Goal: Task Accomplishment & Management: Manage account settings

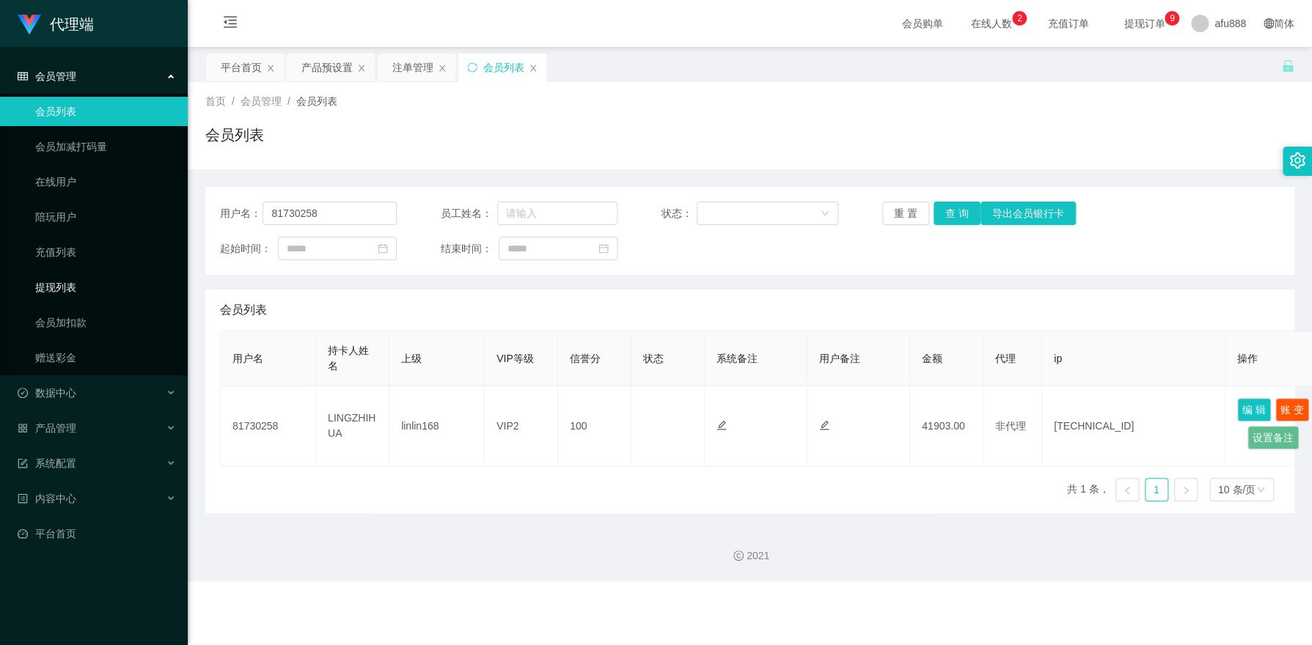
click at [56, 293] on link "提现列表" at bounding box center [105, 287] width 141 height 29
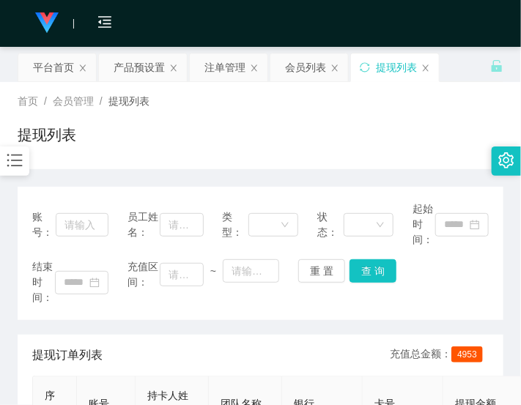
drag, startPoint x: 421, startPoint y: 132, endPoint x: 457, endPoint y: 29, distance: 109.7
click at [422, 132] on div "提现列表" at bounding box center [261, 141] width 486 height 34
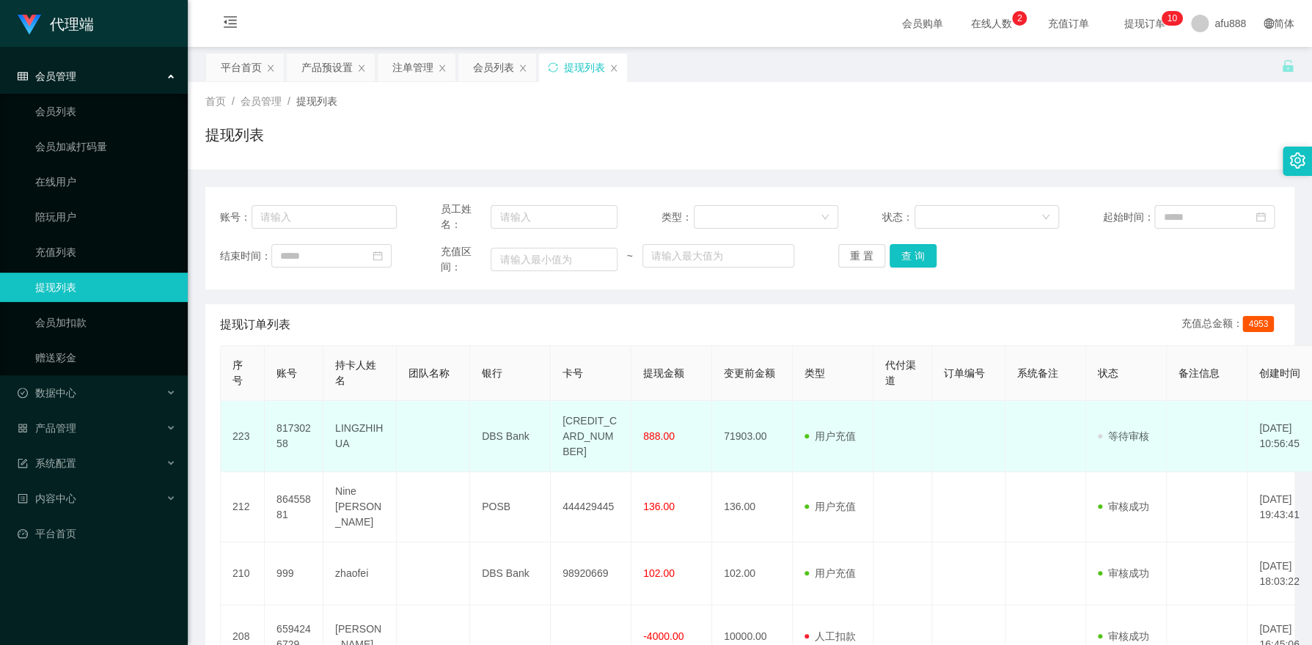
click at [507, 438] on td "DBS Bank" at bounding box center [510, 436] width 81 height 71
copy td "Bank"
click at [507, 438] on td "DBS Bank" at bounding box center [510, 436] width 81 height 71
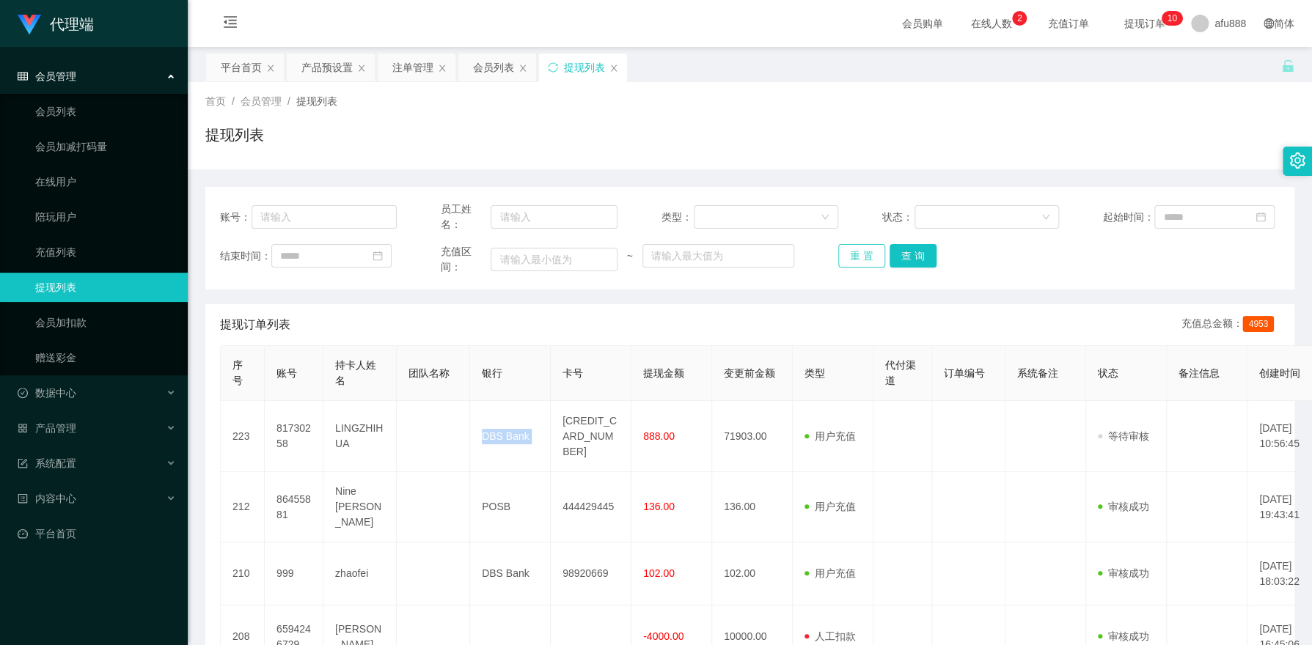
copy td "DBS Bank"
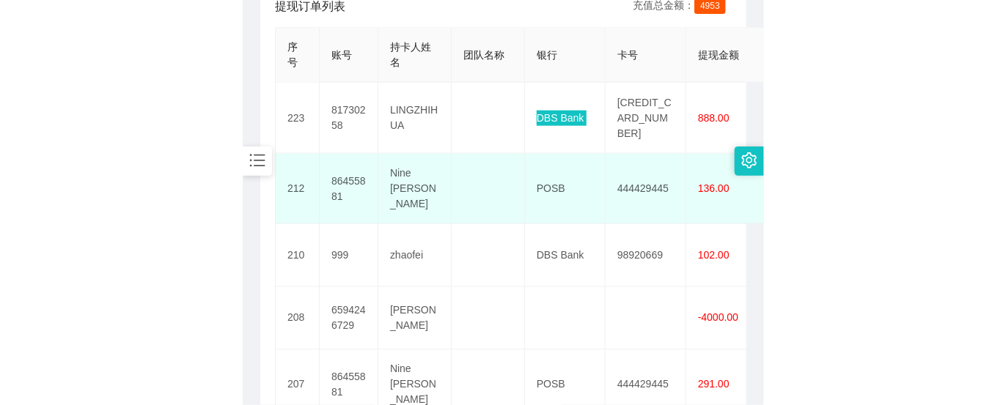
scroll to position [279, 0]
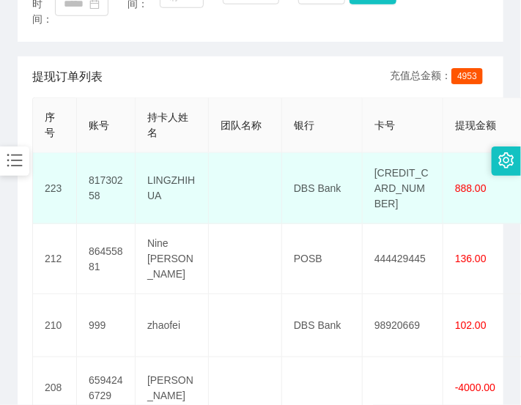
click at [166, 182] on td "LINGZHIHUA" at bounding box center [172, 188] width 73 height 71
copy td "LINGZHIHUA"
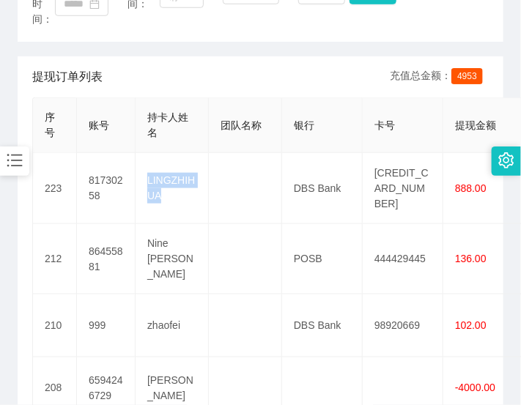
copy td "LINGZHIHUA"
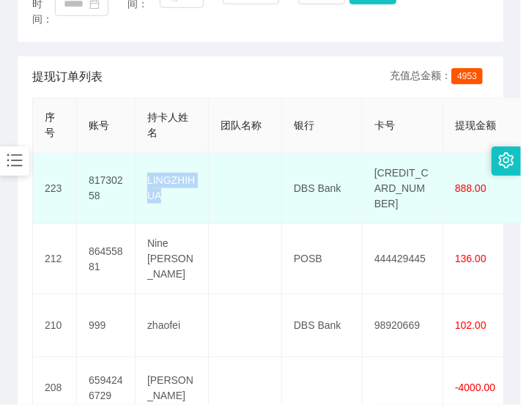
drag, startPoint x: 215, startPoint y: 188, endPoint x: 187, endPoint y: 189, distance: 27.9
click at [215, 188] on td at bounding box center [245, 188] width 73 height 71
click at [167, 173] on td "LINGZHIHUA" at bounding box center [172, 188] width 73 height 71
copy td "LINGZHIHUA"
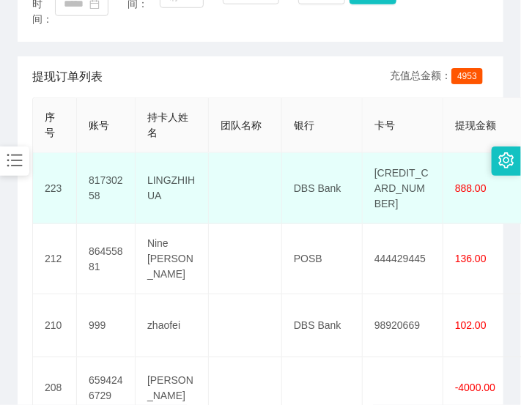
click at [412, 172] on td "[CREDIT_CARD_NUMBER]" at bounding box center [403, 188] width 81 height 71
click at [412, 177] on td "[CREDIT_CARD_NUMBER]" at bounding box center [403, 188] width 81 height 71
copy td "[CREDIT_CARD_NUMBER]"
click at [412, 177] on td "[CREDIT_CARD_NUMBER]" at bounding box center [403, 188] width 81 height 71
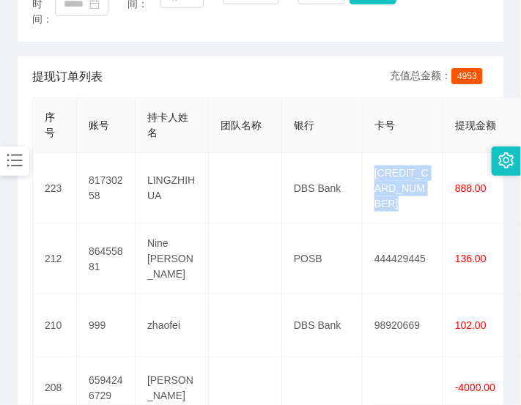
copy td "[CREDIT_CARD_NUMBER]"
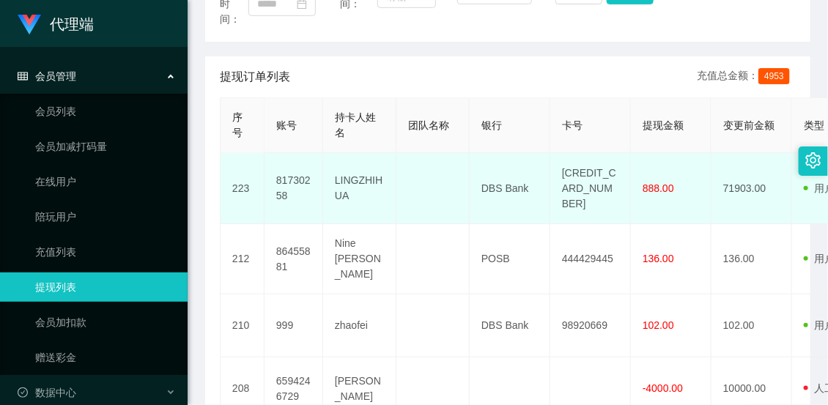
click at [473, 196] on td "DBS Bank" at bounding box center [510, 188] width 81 height 71
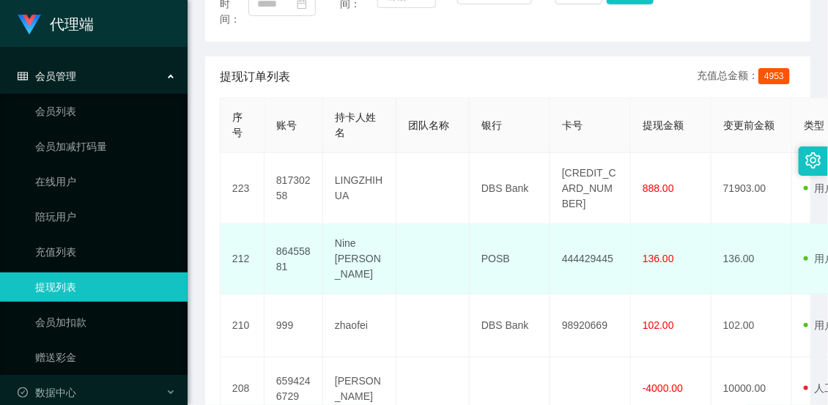
click at [446, 238] on td at bounding box center [433, 259] width 73 height 70
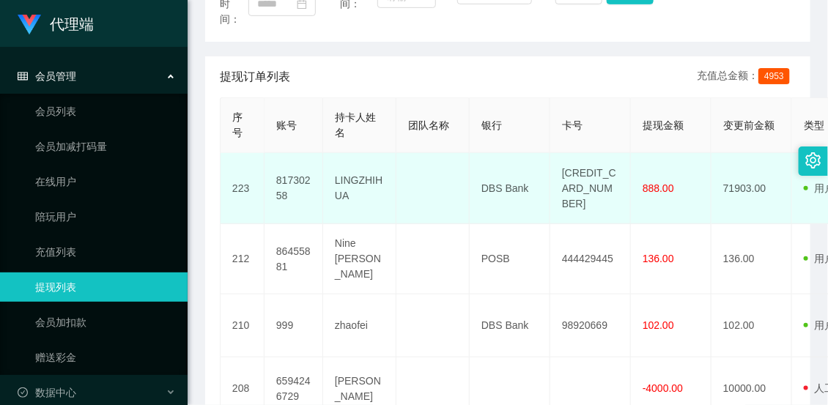
drag, startPoint x: 621, startPoint y: 240, endPoint x: 651, endPoint y: 207, distance: 44.6
click at [621, 240] on td "444429445" at bounding box center [591, 259] width 81 height 70
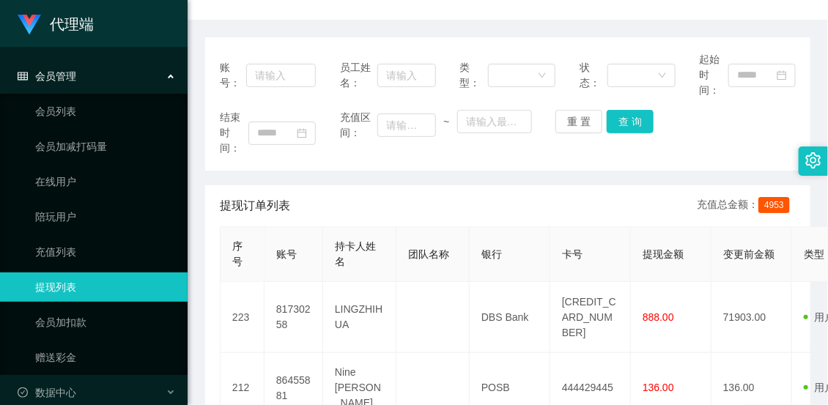
scroll to position [70, 0]
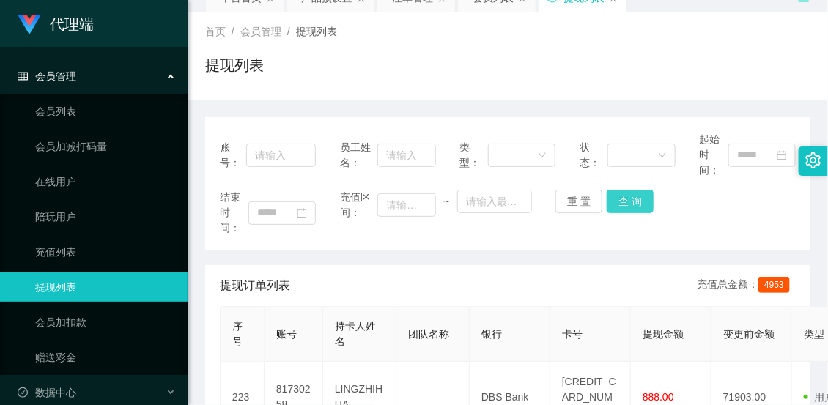
click at [615, 194] on button "查 询" at bounding box center [630, 201] width 47 height 23
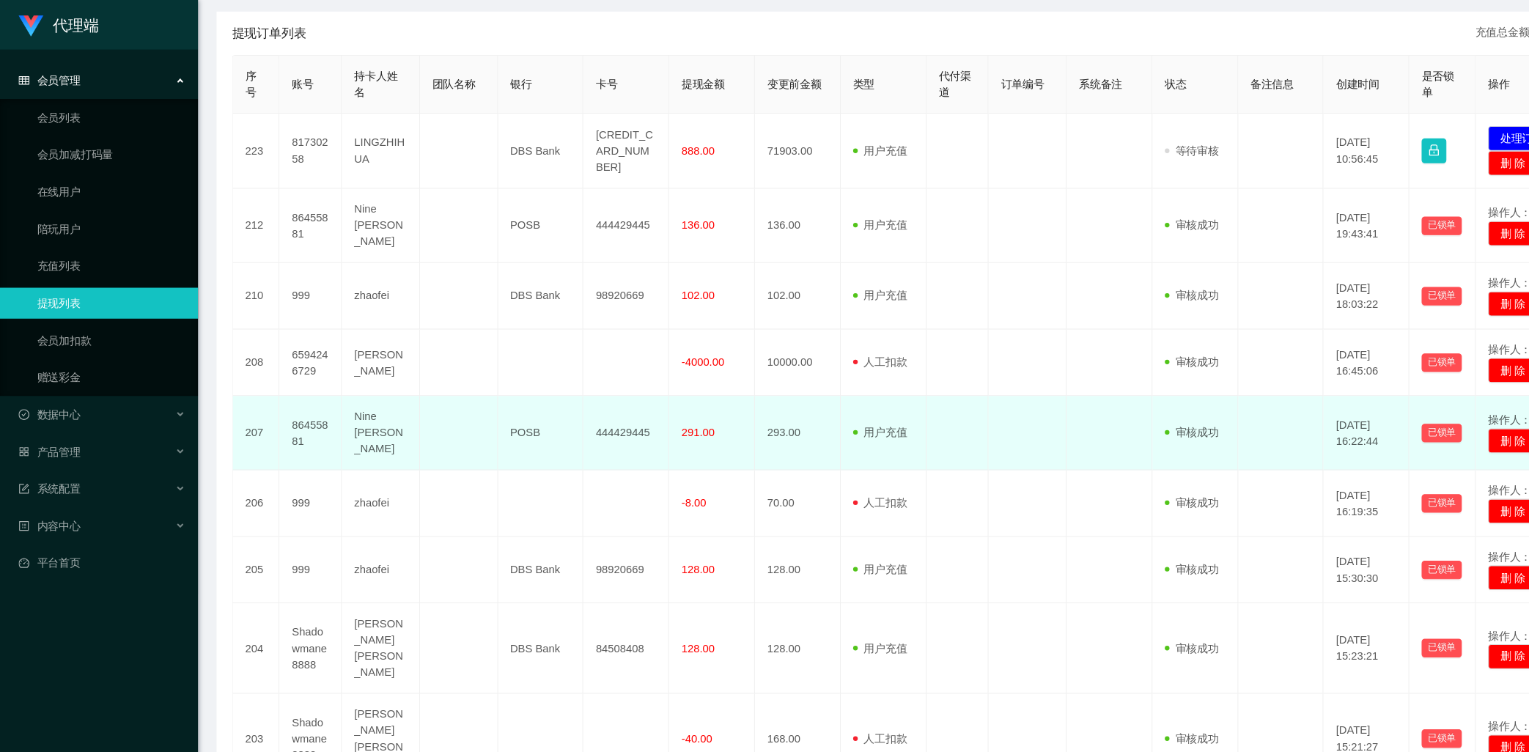
scroll to position [279, 0]
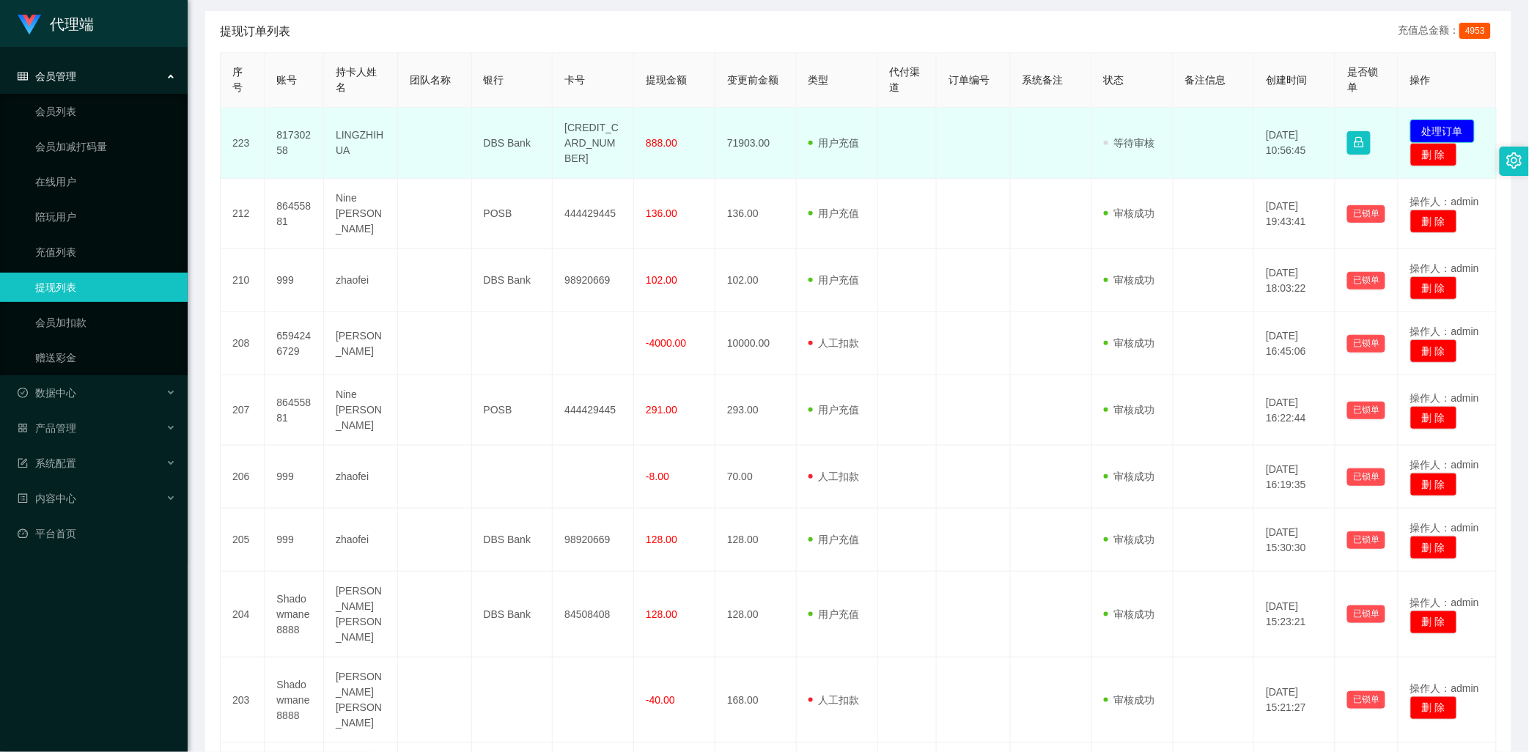
click at [1311, 131] on button "处理订单" at bounding box center [1443, 131] width 65 height 23
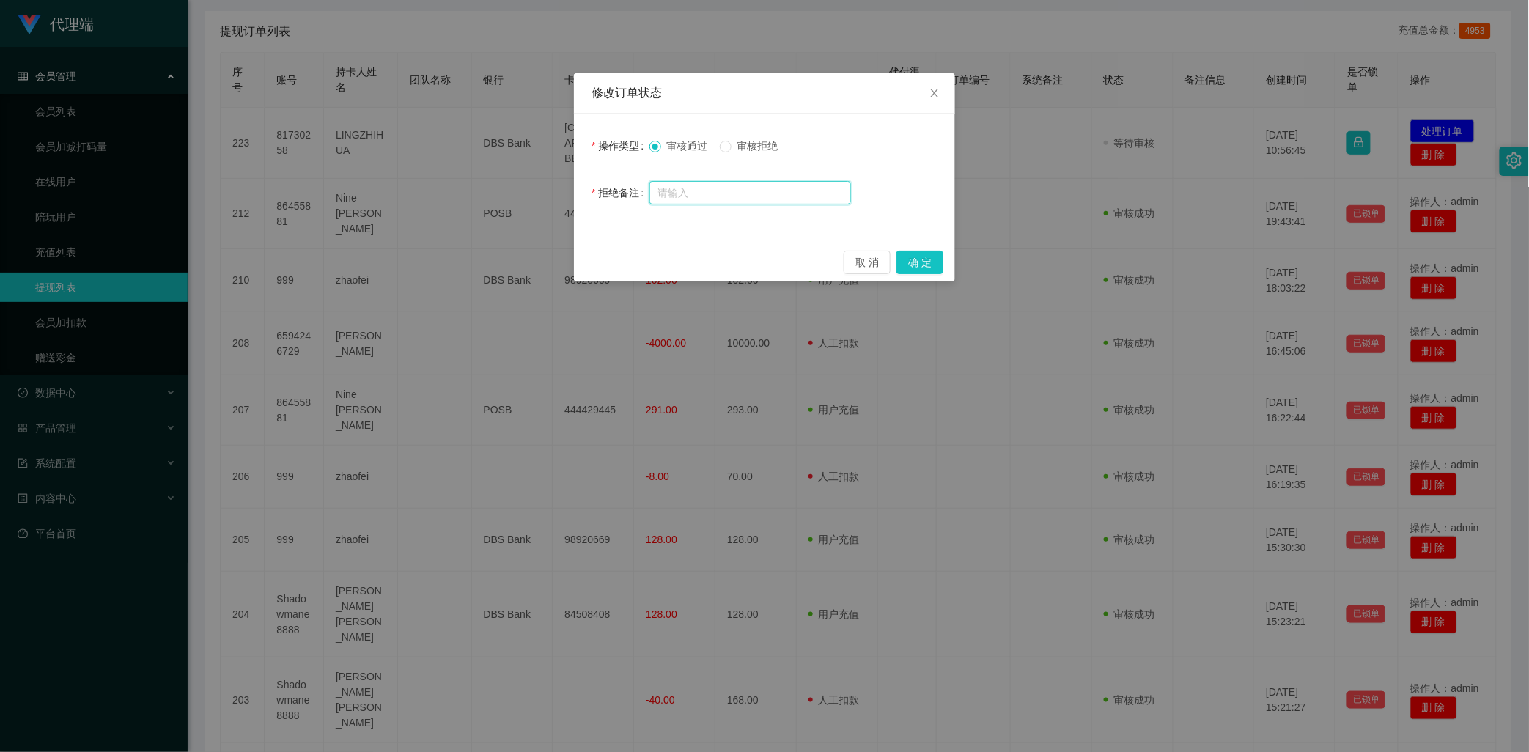
drag, startPoint x: 692, startPoint y: 191, endPoint x: 692, endPoint y: 200, distance: 9.5
click at [692, 191] on input "text" at bounding box center [751, 192] width 202 height 23
click at [916, 258] on button "确 定" at bounding box center [920, 262] width 47 height 23
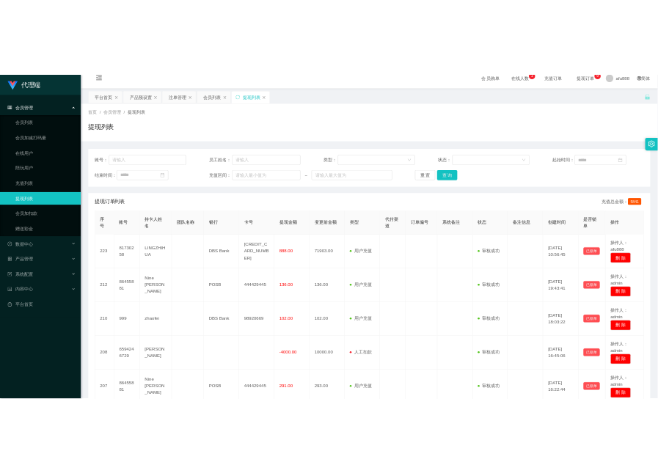
scroll to position [0, 0]
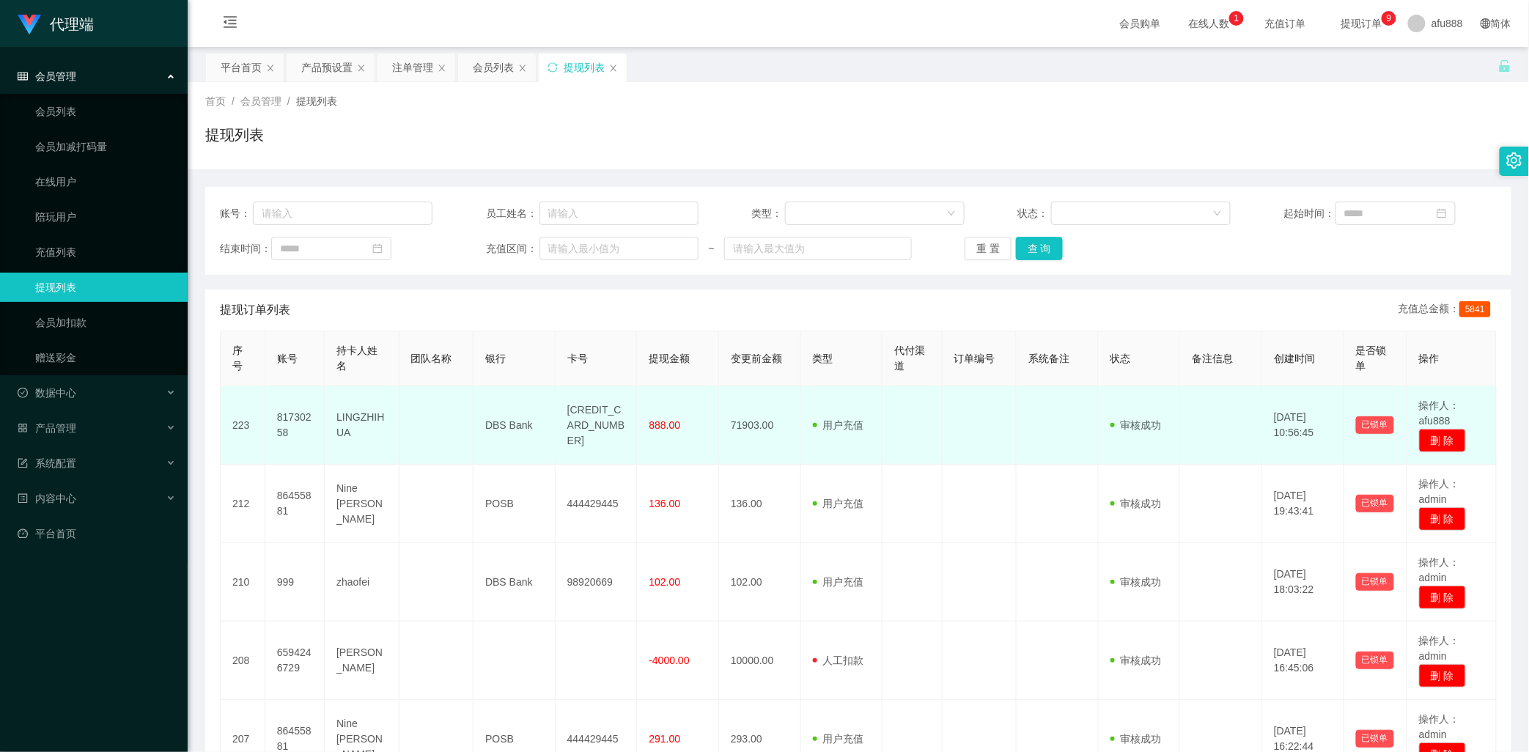
click at [293, 416] on td "81730258" at bounding box center [294, 425] width 59 height 78
copy td "81730258"
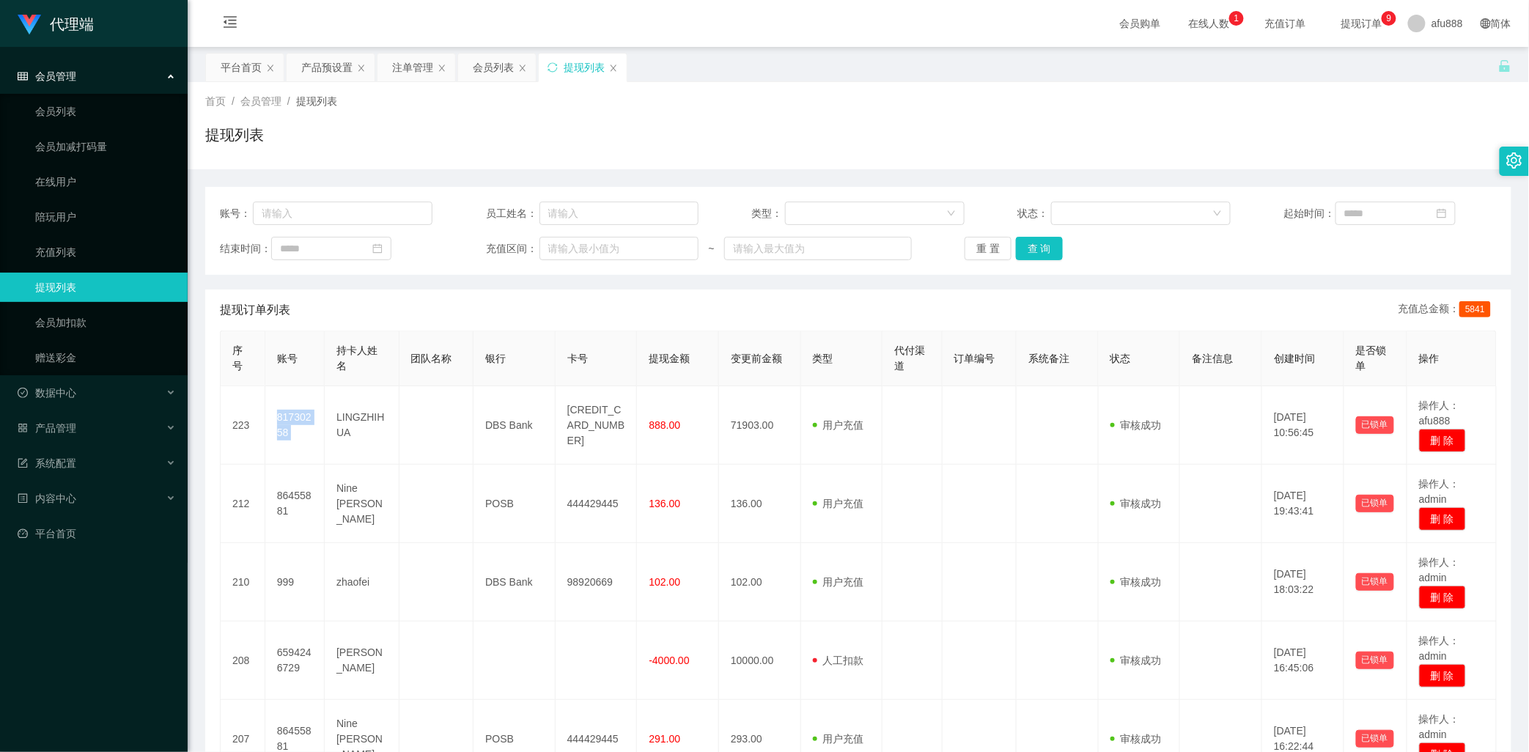
drag, startPoint x: 293, startPoint y: 416, endPoint x: 296, endPoint y: 364, distance: 51.4
click at [293, 416] on td "81730258" at bounding box center [294, 425] width 59 height 78
copy td "81730258"
click at [83, 429] on div "产品管理" at bounding box center [94, 428] width 188 height 29
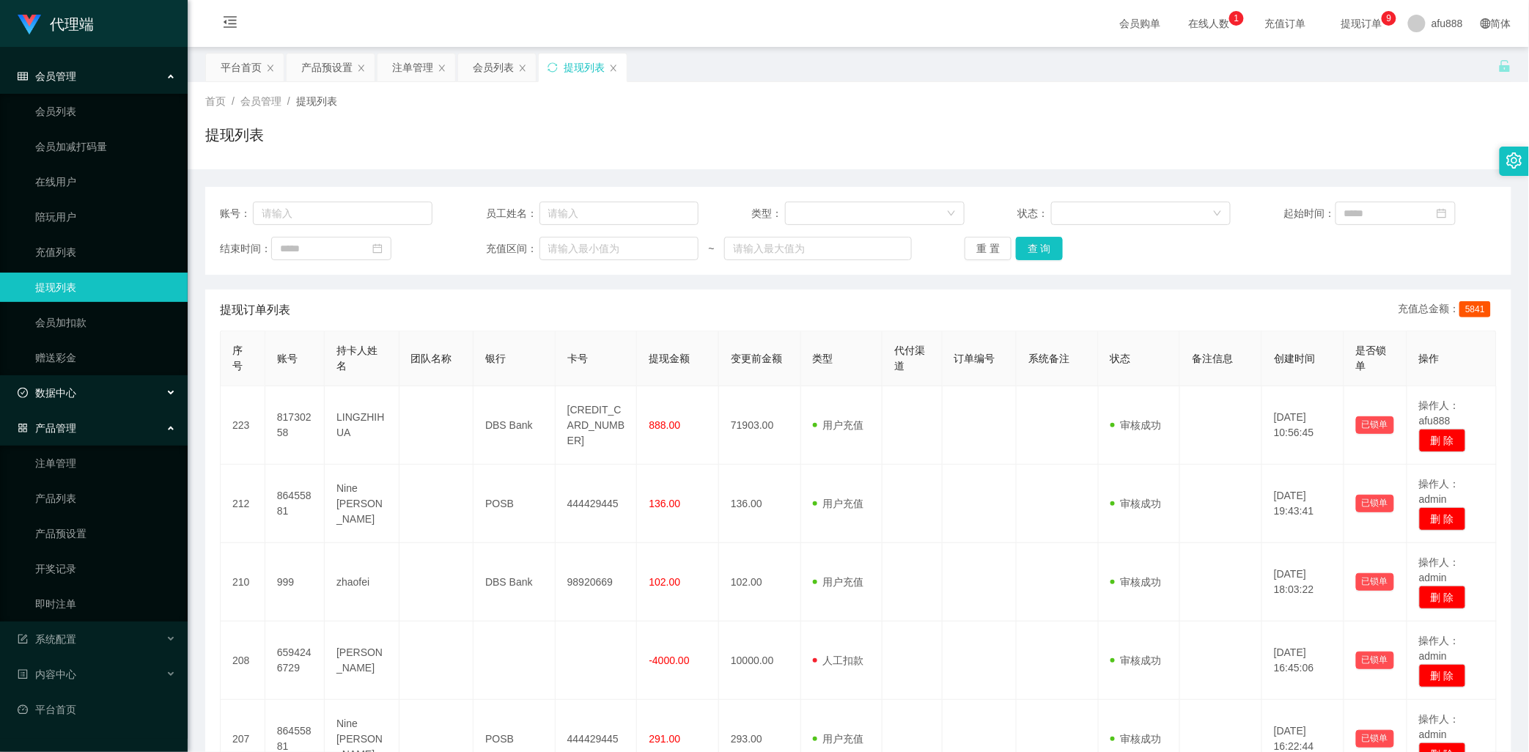
click at [78, 389] on div "数据中心" at bounding box center [94, 392] width 188 height 29
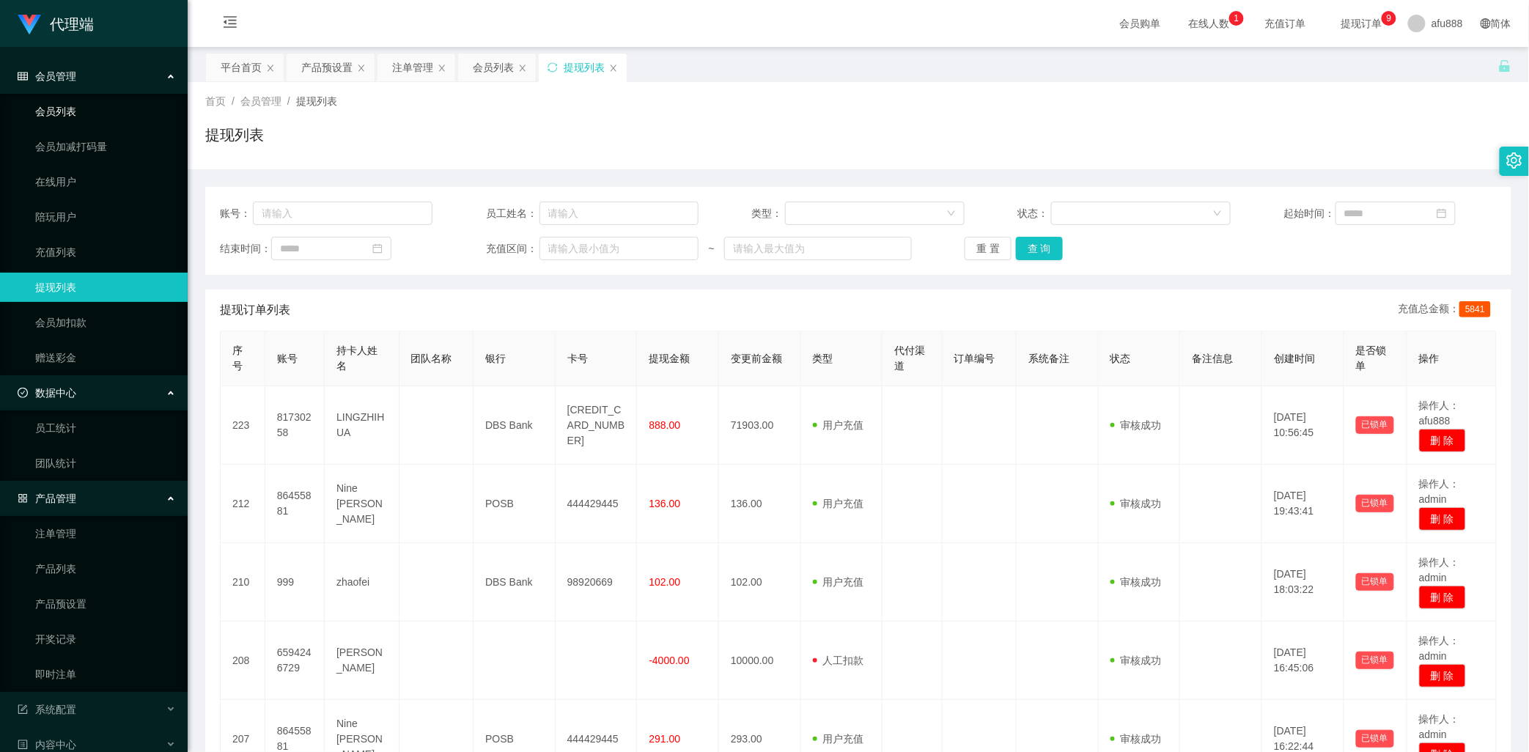
click at [75, 103] on link "会员列表" at bounding box center [105, 111] width 141 height 29
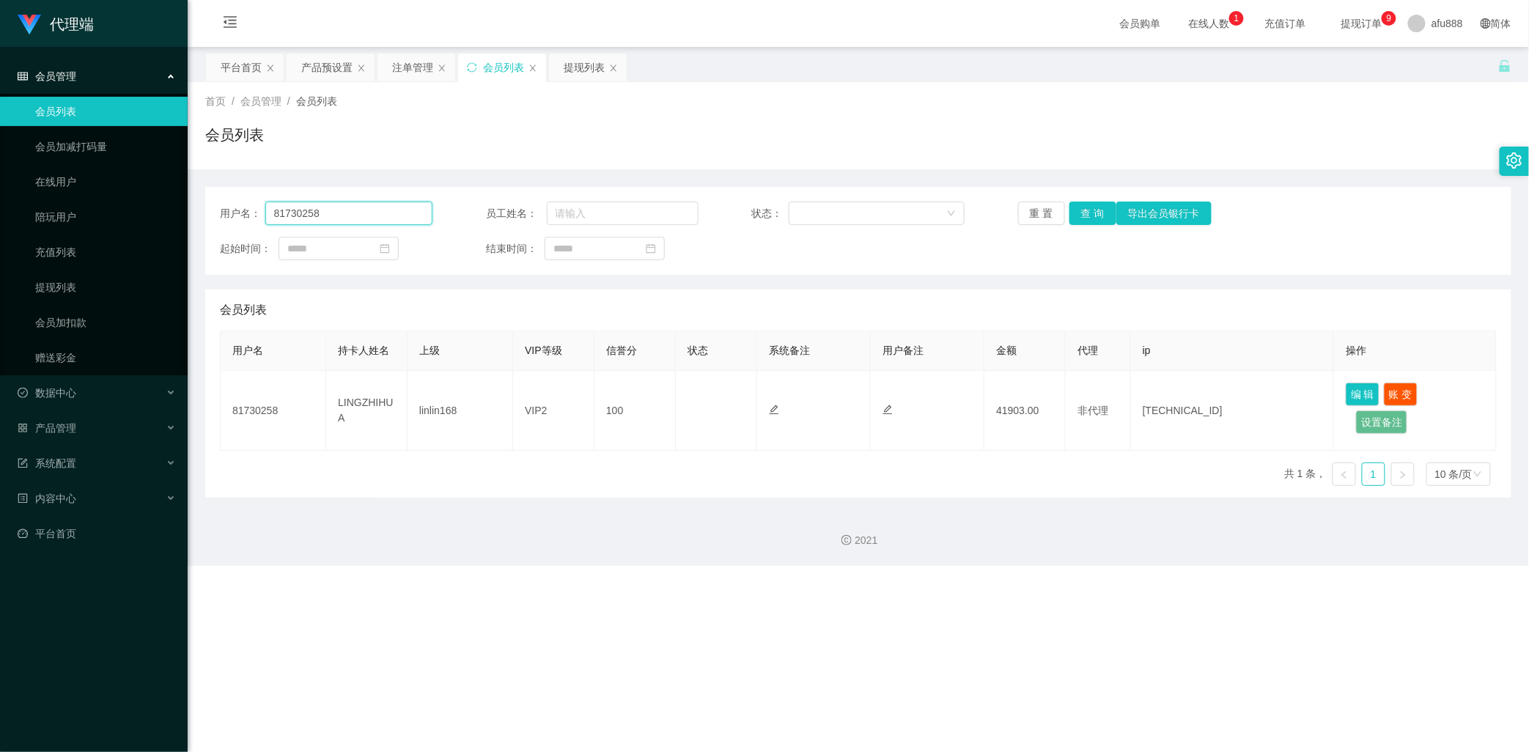
click at [393, 210] on input "81730258" at bounding box center [349, 213] width 168 height 23
click at [1081, 209] on button "查 询" at bounding box center [1093, 213] width 47 height 23
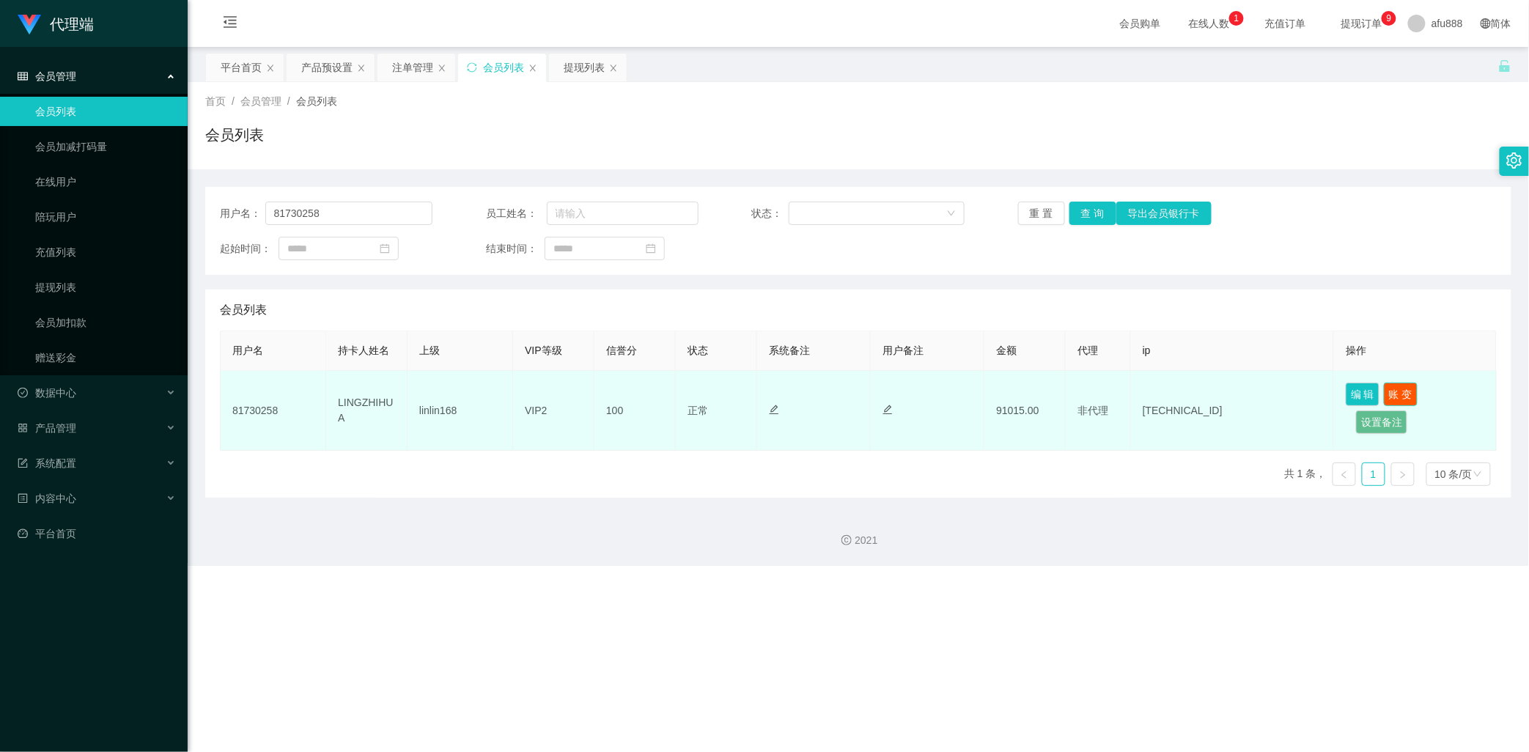
click at [1311, 393] on button "账 变" at bounding box center [1401, 394] width 34 height 23
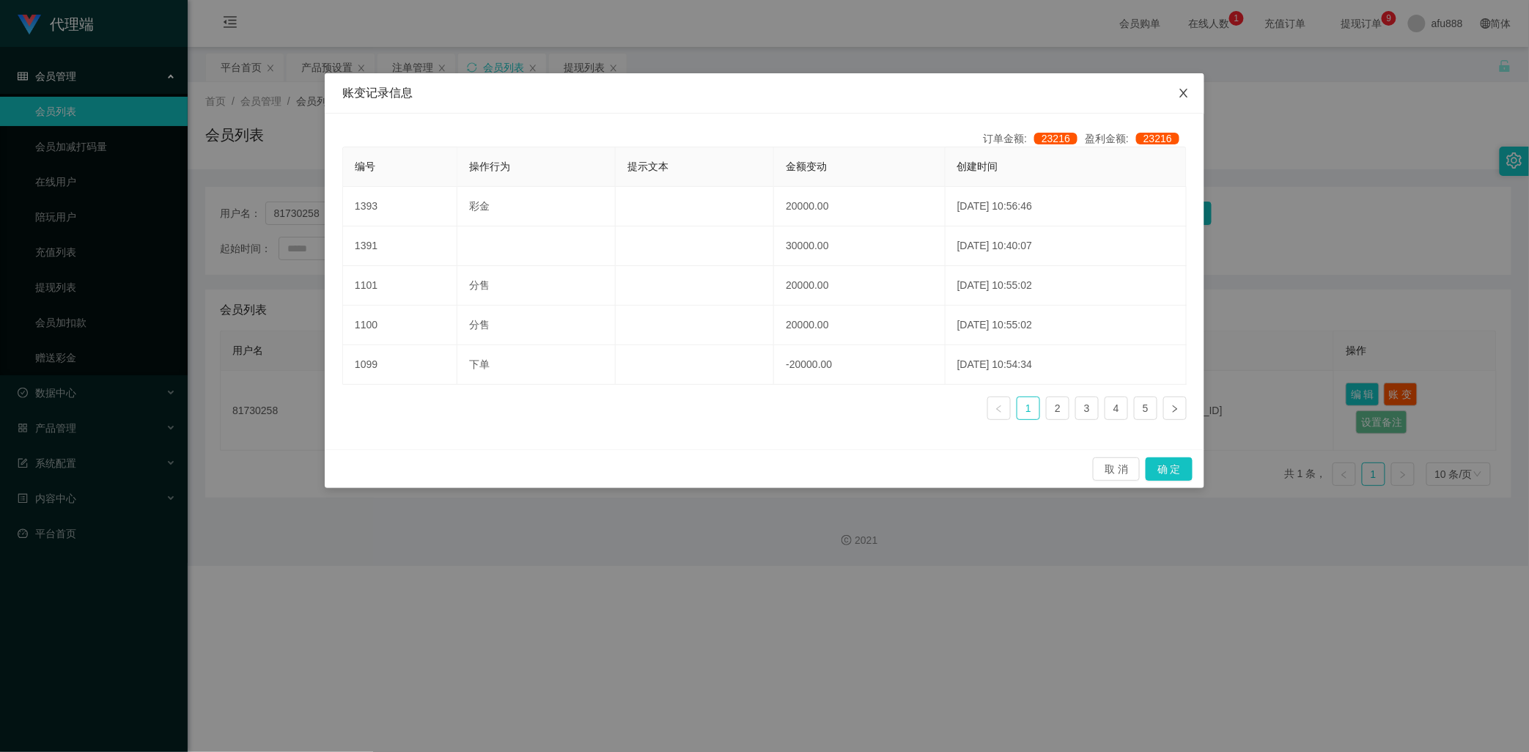
drag, startPoint x: 1179, startPoint y: 91, endPoint x: 1190, endPoint y: 86, distance: 12.1
click at [1182, 91] on icon "图标: close" at bounding box center [1184, 93] width 12 height 12
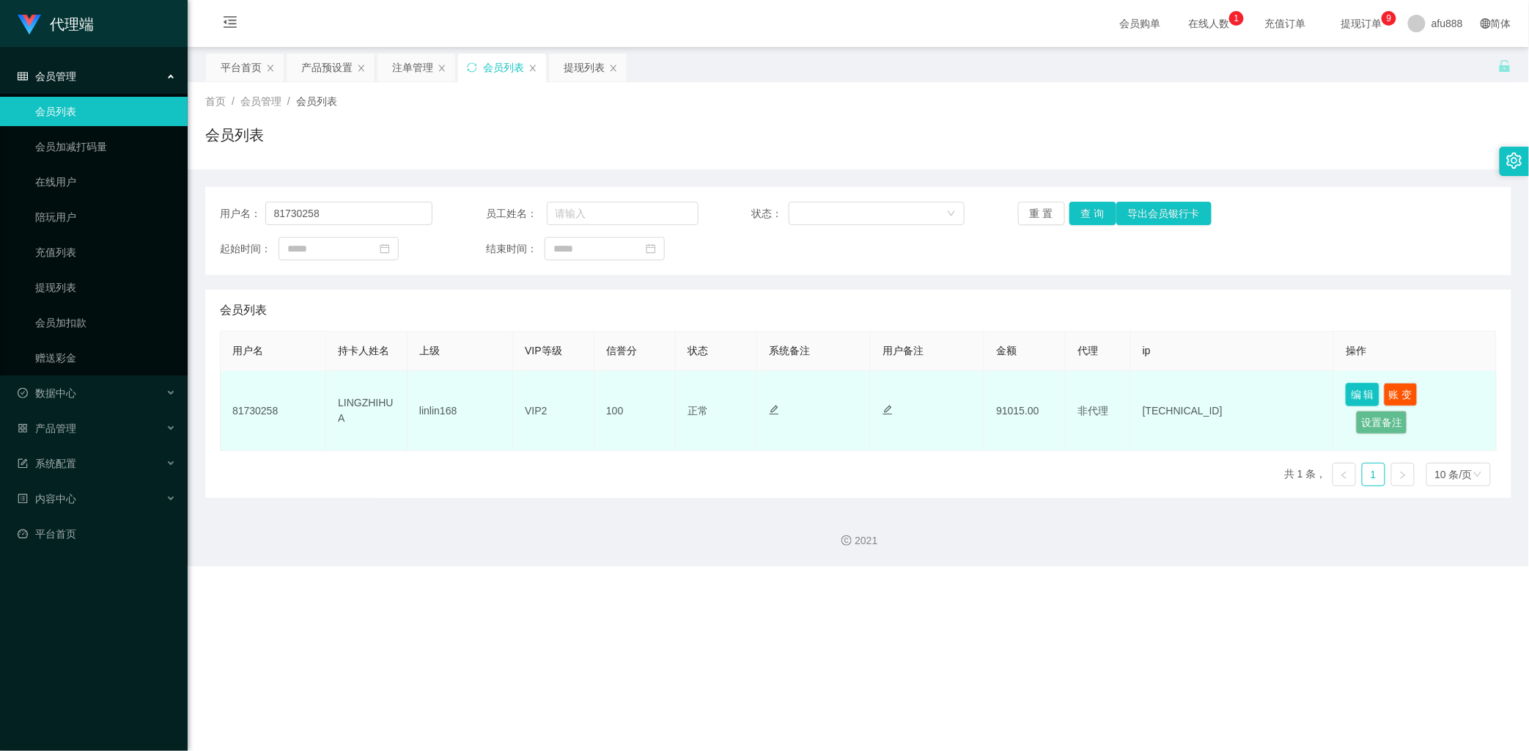
click at [1311, 394] on button "编 辑" at bounding box center [1363, 394] width 34 height 23
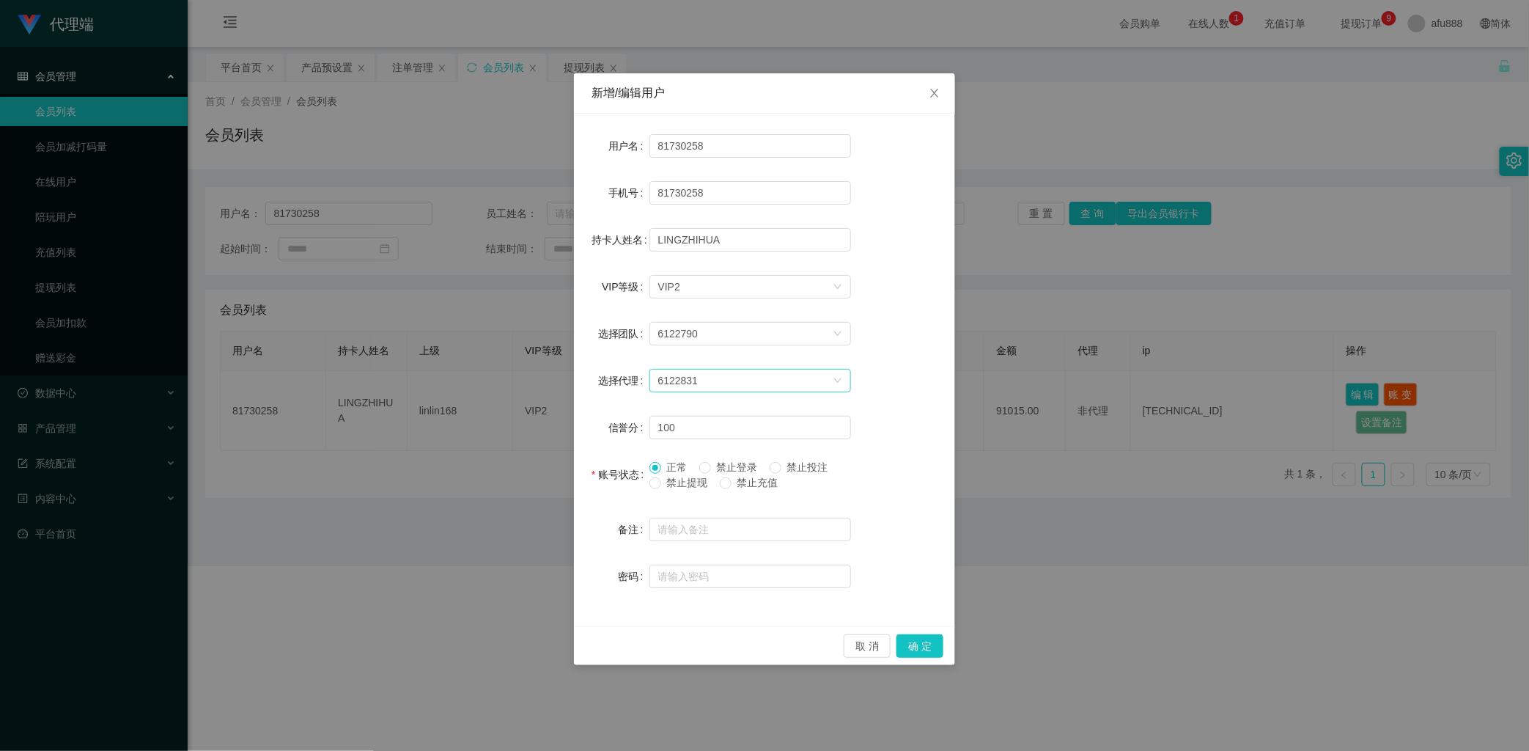
click at [699, 370] on div "6122831" at bounding box center [745, 381] width 174 height 22
click at [702, 341] on div "6122790" at bounding box center [745, 334] width 174 height 22
click at [766, 284] on div "选择VIP等级 VIP2" at bounding box center [745, 287] width 174 height 22
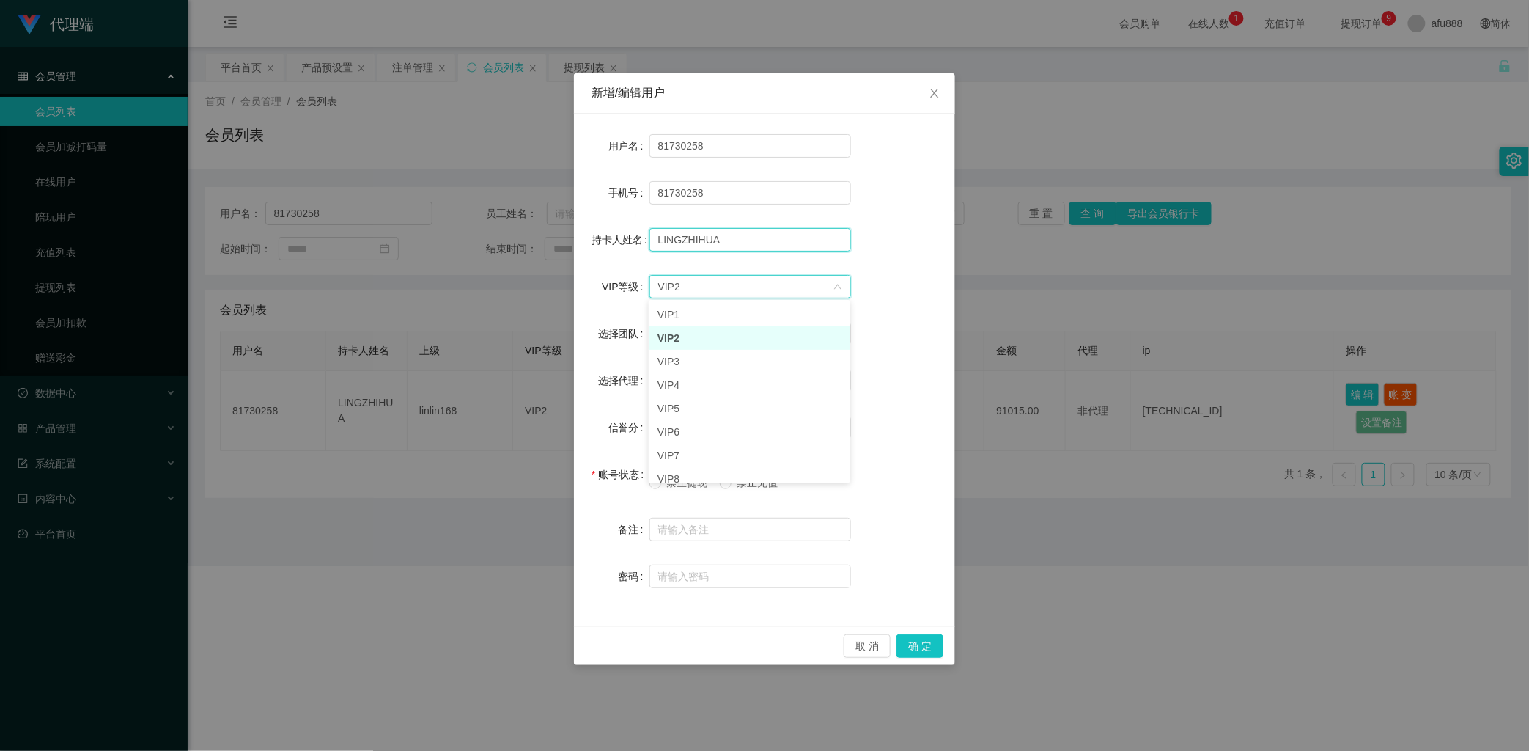
click at [780, 243] on input "LINGZHIHUA" at bounding box center [751, 239] width 202 height 23
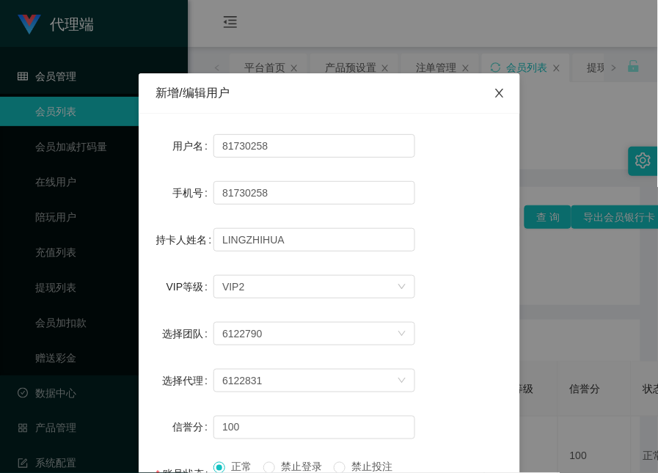
click at [497, 104] on span "Close" at bounding box center [499, 93] width 41 height 41
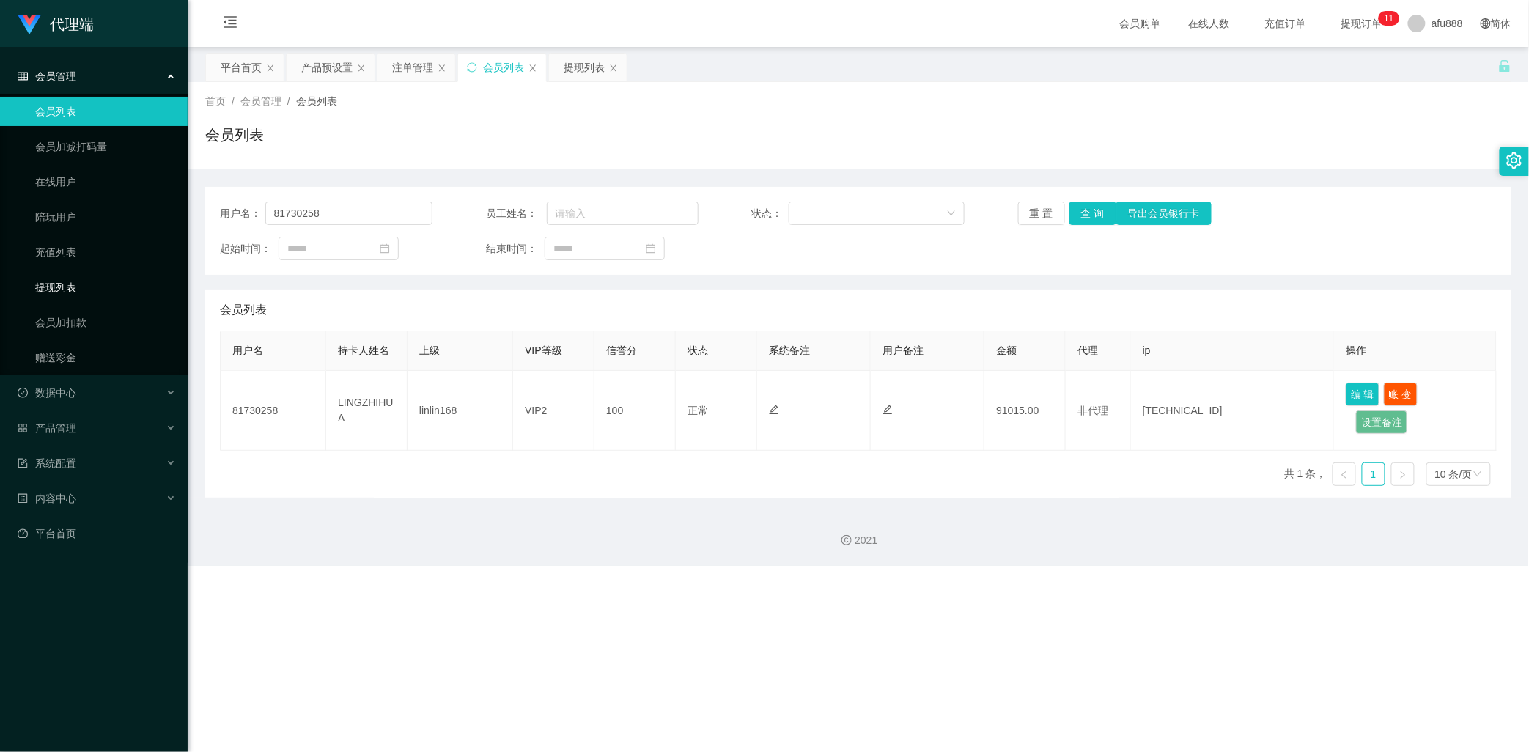
click at [62, 283] on link "提现列表" at bounding box center [105, 287] width 141 height 29
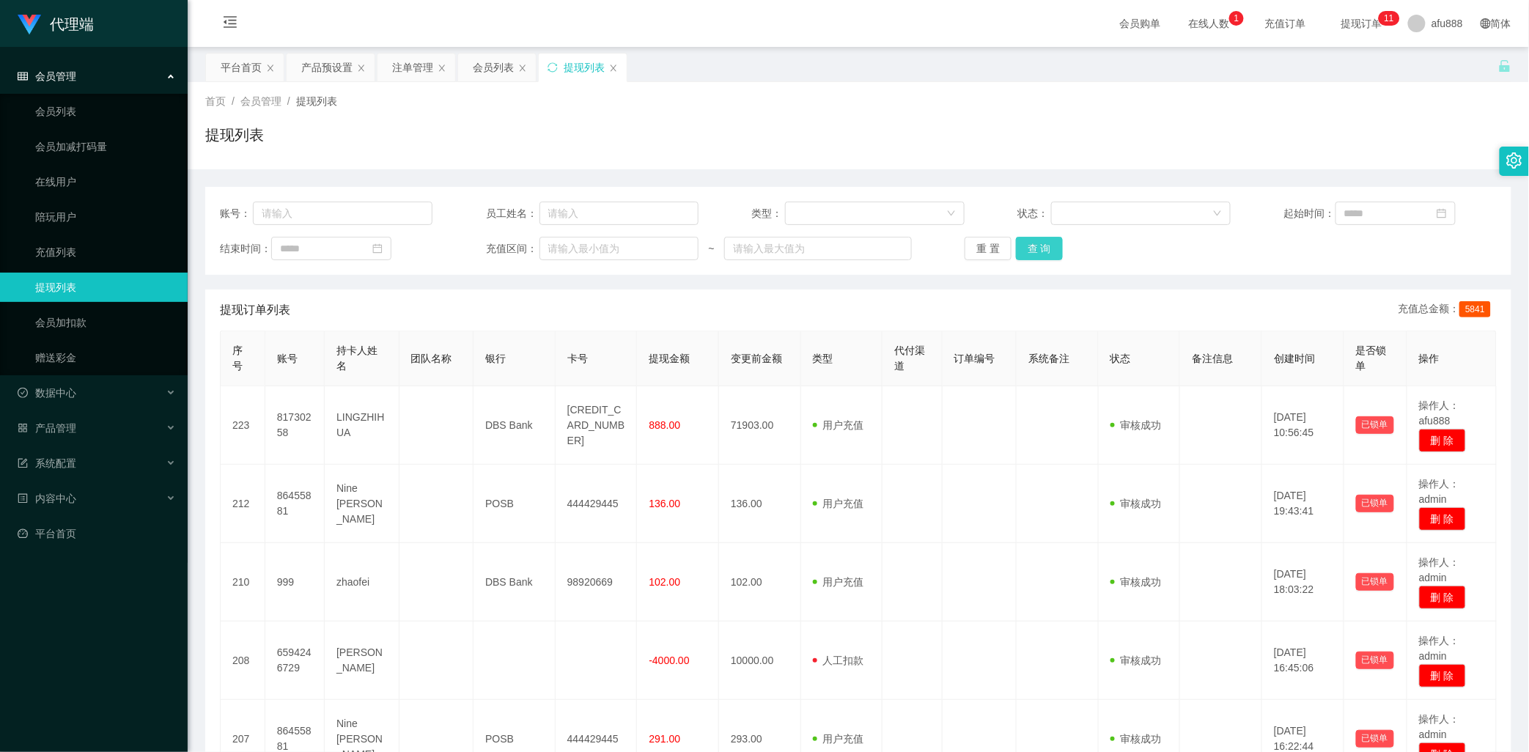
click at [1041, 249] on button "查 询" at bounding box center [1039, 248] width 47 height 23
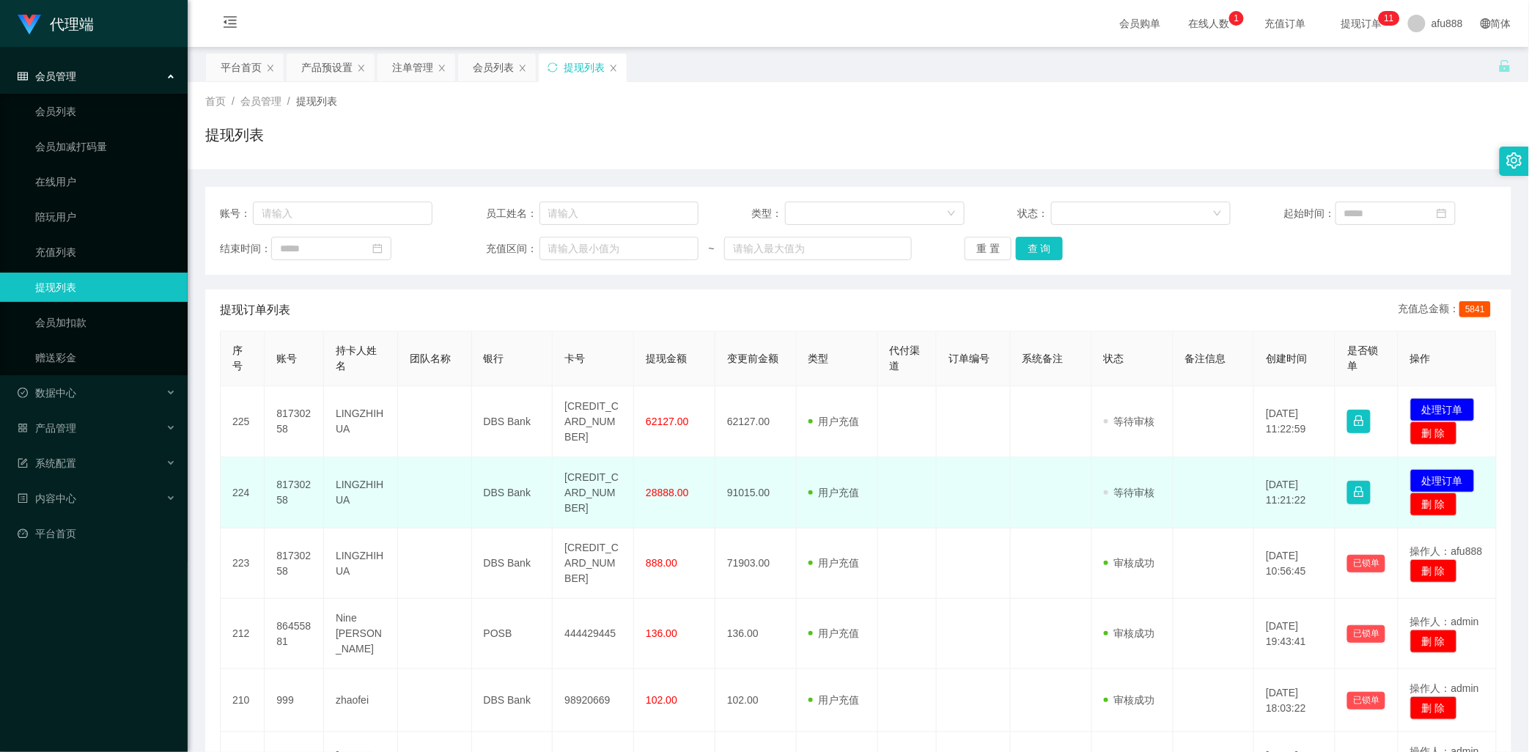
click at [302, 486] on td "81730258" at bounding box center [294, 492] width 59 height 71
copy td "81730258"
click at [302, 486] on td "81730258" at bounding box center [294, 492] width 59 height 71
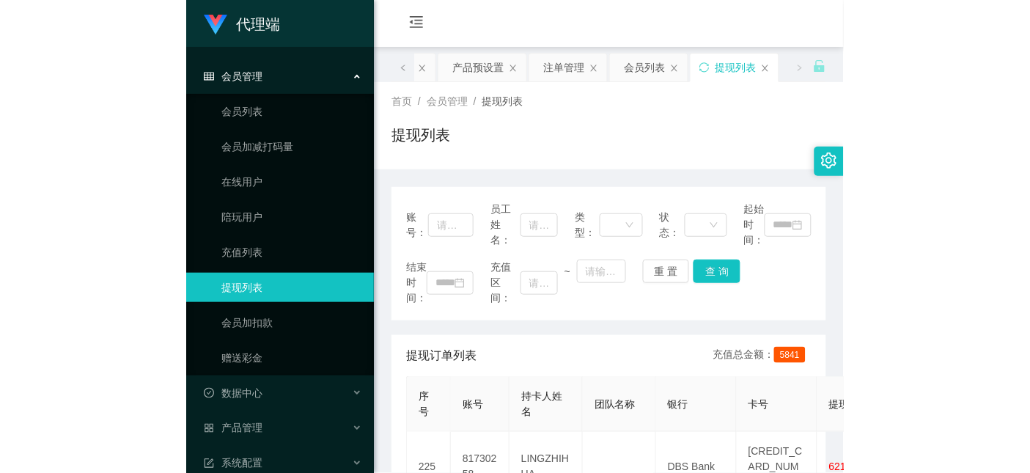
scroll to position [163, 0]
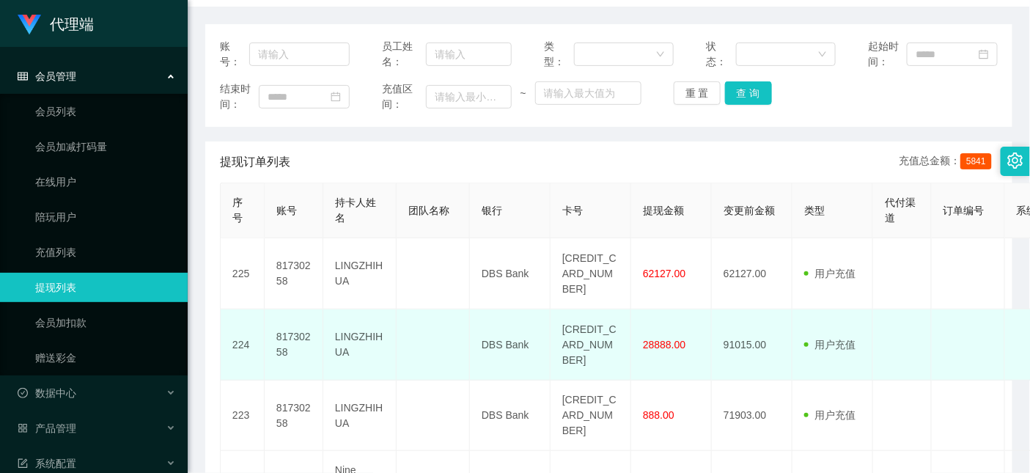
click at [751, 345] on td "91015.00" at bounding box center [752, 344] width 81 height 71
click at [751, 343] on td "91015.00" at bounding box center [752, 344] width 81 height 71
click at [746, 345] on td "91015.00" at bounding box center [752, 344] width 81 height 71
drag, startPoint x: 750, startPoint y: 342, endPoint x: 722, endPoint y: 342, distance: 27.9
click at [722, 342] on td "91015.00" at bounding box center [752, 344] width 81 height 71
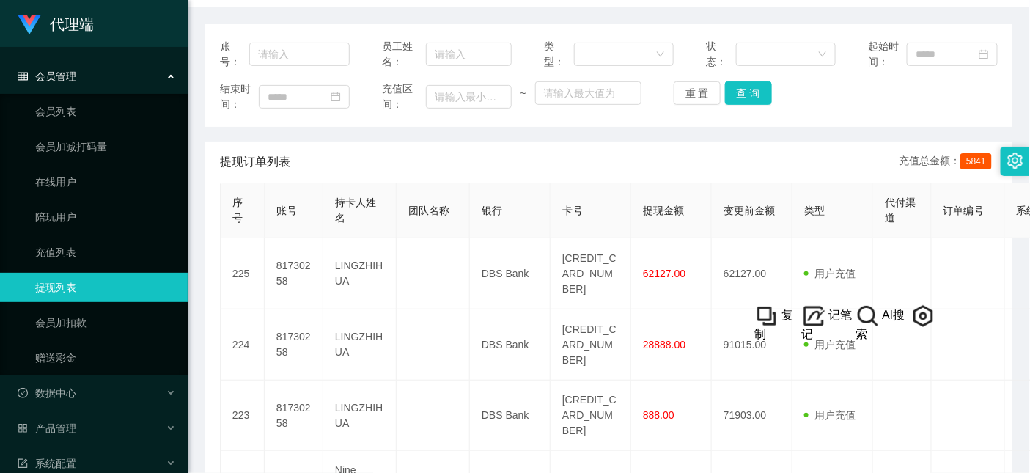
click at [697, 25] on div "账号： 员工姓名： 类型： 状态： 起始时间： 结束时间： 充值区间： ~ 重 置 查 询" at bounding box center [608, 75] width 807 height 103
